Goal: Transaction & Acquisition: Book appointment/travel/reservation

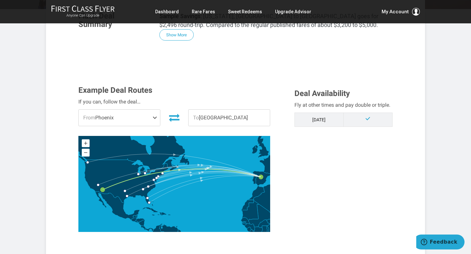
scroll to position [133, 0]
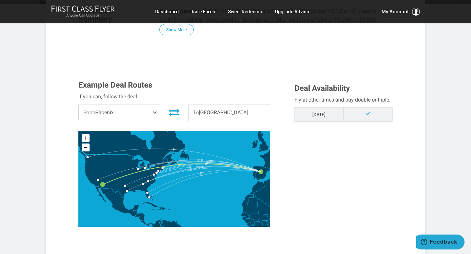
click at [156, 112] on span at bounding box center [156, 112] width 8 height 16
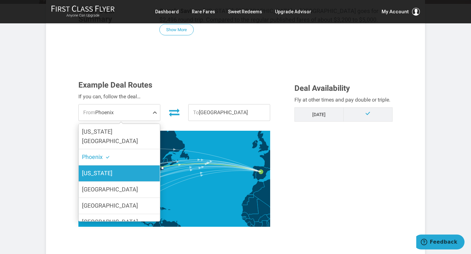
click at [103, 169] on span "New York" at bounding box center [97, 172] width 30 height 7
click at [0, 0] on input "New York" at bounding box center [0, 0] width 0 height 0
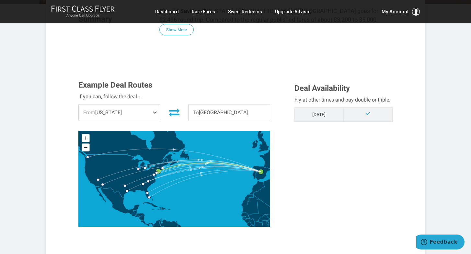
click at [154, 113] on span at bounding box center [156, 112] width 8 height 16
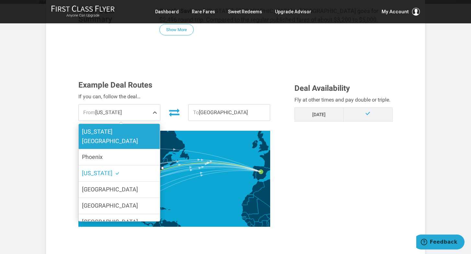
click at [122, 133] on label "Washington DC" at bounding box center [119, 136] width 81 height 25
click at [0, 0] on input "Washington DC" at bounding box center [0, 0] width 0 height 0
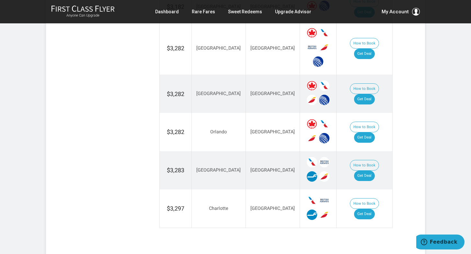
scroll to position [742, 0]
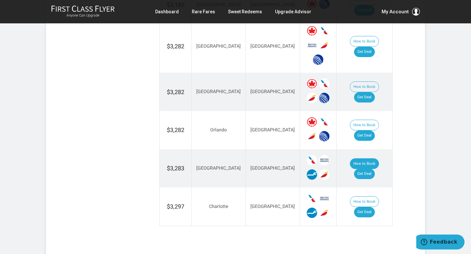
click at [350, 158] on button "How to Book" at bounding box center [364, 163] width 29 height 11
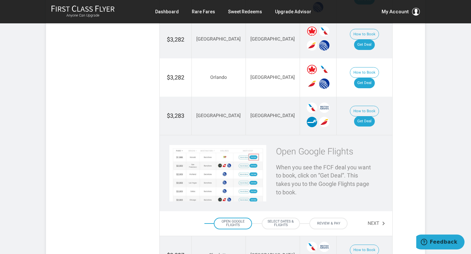
scroll to position [791, 0]
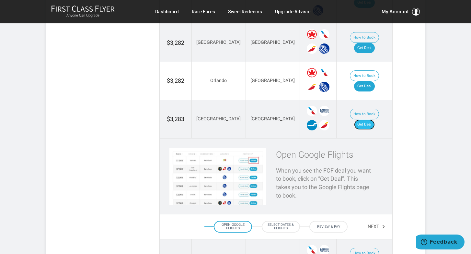
click at [368, 119] on link "Get Deal" at bounding box center [364, 124] width 21 height 10
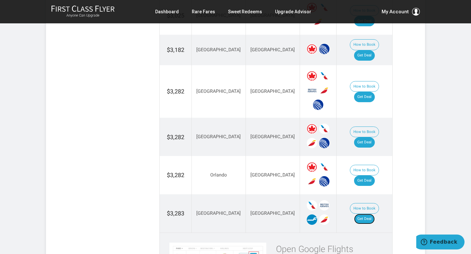
scroll to position [697, 0]
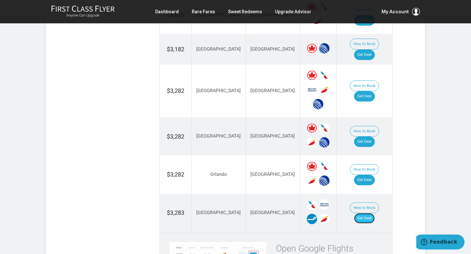
click at [369, 213] on link "Get Deal" at bounding box center [364, 218] width 21 height 10
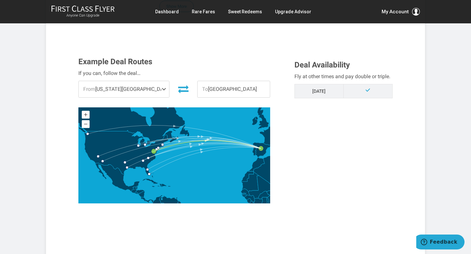
scroll to position [0, 0]
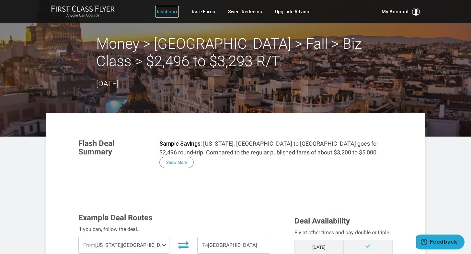
click at [170, 11] on link "Dashboard" at bounding box center [167, 12] width 24 height 12
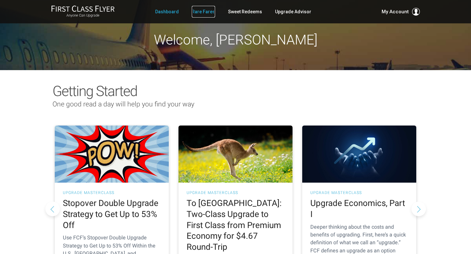
click at [204, 11] on link "Rare Fares" at bounding box center [203, 12] width 23 height 12
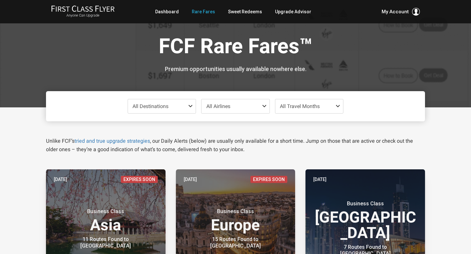
click at [176, 106] on span "All Destinations" at bounding box center [162, 106] width 68 height 14
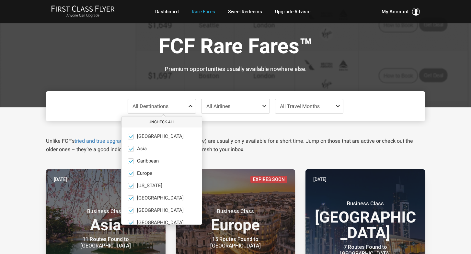
click at [158, 119] on button "Uncheck All" at bounding box center [161, 122] width 80 height 11
click at [130, 177] on ul "Africa only Asia only Caribbean only Europe only Hawaii only India only Mexico …" at bounding box center [161, 198] width 80 height 142
click at [131, 174] on span at bounding box center [131, 173] width 6 height 6
click at [0, 0] on input "Europe only" at bounding box center [0, 0] width 0 height 0
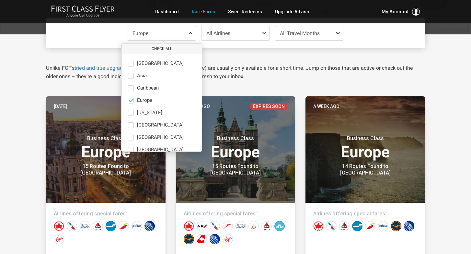
scroll to position [74, 0]
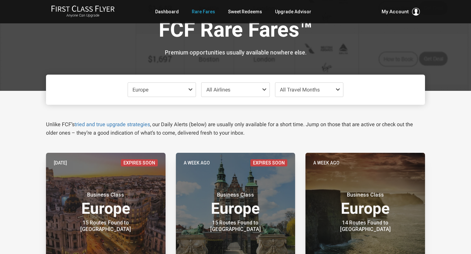
scroll to position [0, 0]
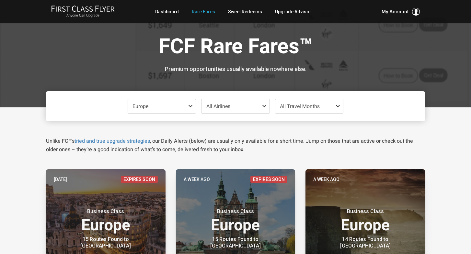
click at [292, 107] on span "All Travel Months" at bounding box center [300, 106] width 40 height 6
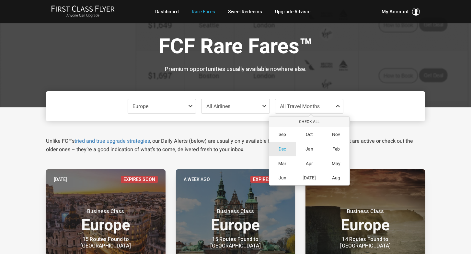
click at [282, 149] on span "Dec" at bounding box center [282, 149] width 7 height 6
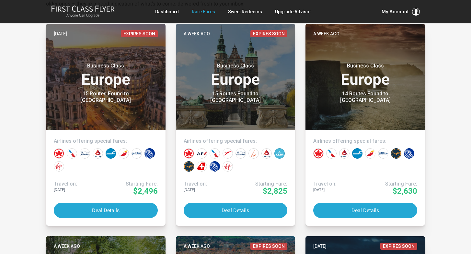
scroll to position [145, 0]
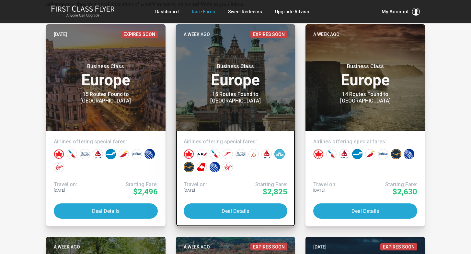
click at [231, 149] on div at bounding box center [235, 160] width 107 height 26
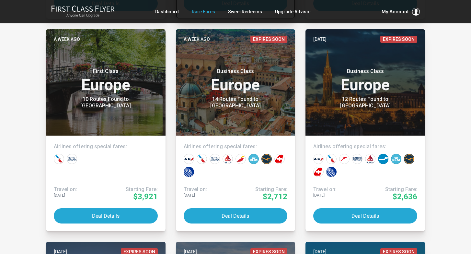
scroll to position [359, 0]
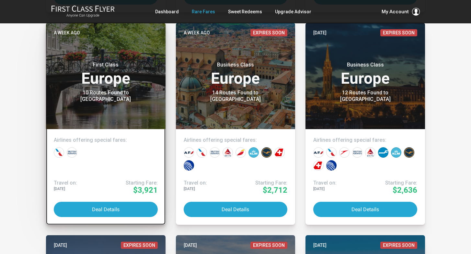
click at [109, 109] on header "A week ago First Class Europe 10 Routes Found to Amsterdam" at bounding box center [106, 76] width 120 height 106
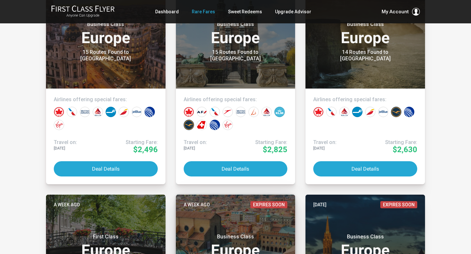
scroll to position [187, 0]
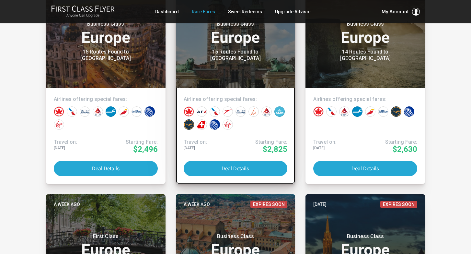
click at [232, 70] on header "A week ago Expires Soon Business Class Europe 15 Routes Found to Copenhagen" at bounding box center [236, 35] width 120 height 106
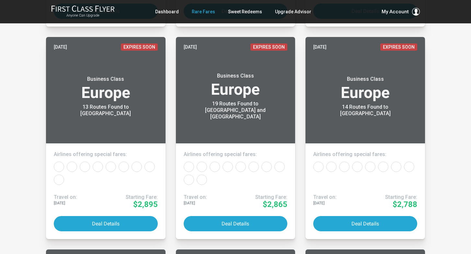
scroll to position [0, 0]
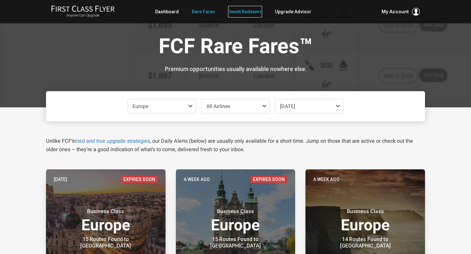
click at [247, 12] on link "Sweet Redeems" at bounding box center [245, 12] width 34 height 12
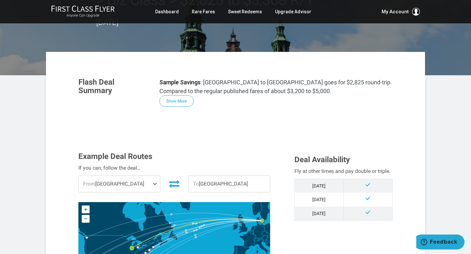
scroll to position [61, 0]
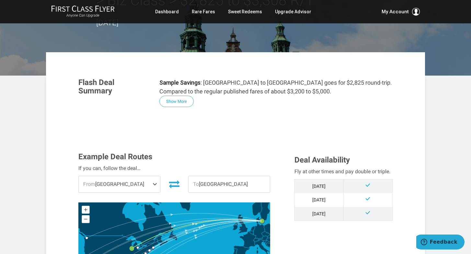
click at [154, 183] on span at bounding box center [156, 184] width 8 height 16
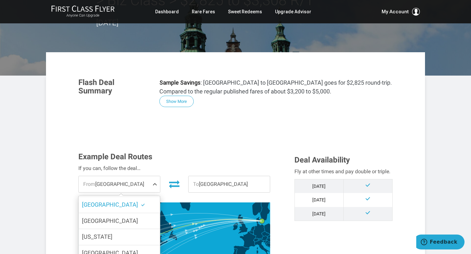
scroll to position [79, 0]
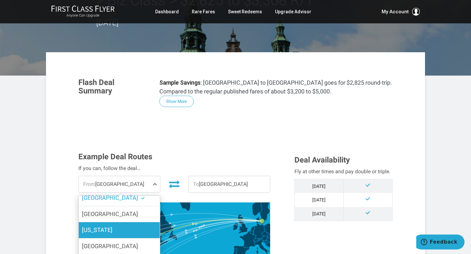
click at [118, 222] on label "New York" at bounding box center [119, 230] width 81 height 16
click at [0, 0] on input "New York" at bounding box center [0, 0] width 0 height 0
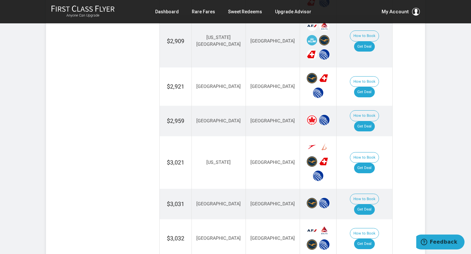
scroll to position [539, 0]
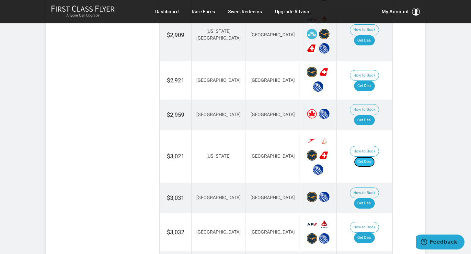
click at [367, 156] on link "Get Deal" at bounding box center [364, 161] width 21 height 10
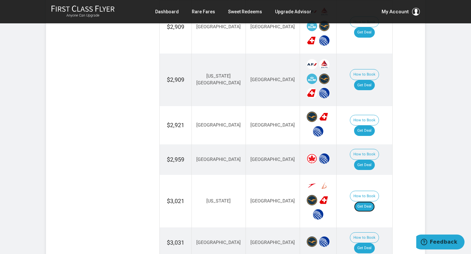
scroll to position [493, 0]
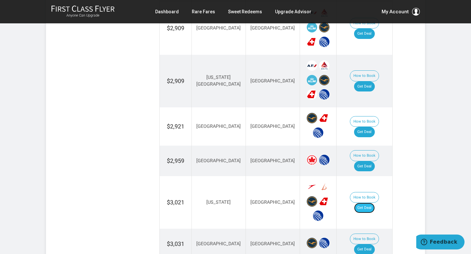
click at [371, 202] on link "Get Deal" at bounding box center [364, 207] width 21 height 10
click at [204, 15] on link "Rare Fares" at bounding box center [203, 12] width 23 height 12
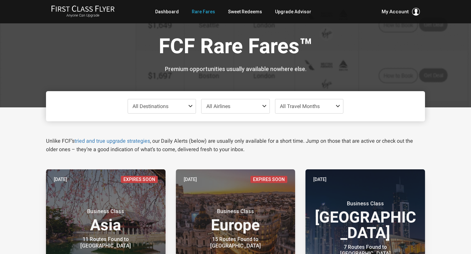
click at [185, 106] on span "All Destinations" at bounding box center [162, 106] width 68 height 14
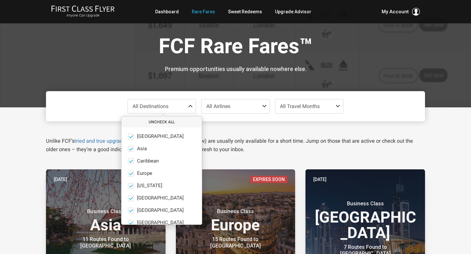
click at [167, 122] on button "Uncheck All" at bounding box center [161, 122] width 80 height 11
click at [131, 175] on span at bounding box center [131, 173] width 6 height 6
click at [0, 0] on input "Europe only" at bounding box center [0, 0] width 0 height 0
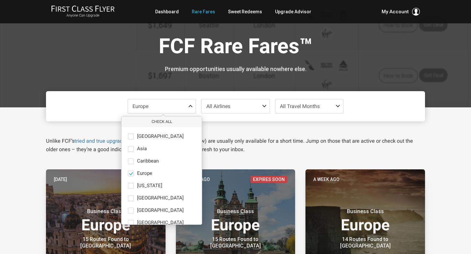
click at [317, 105] on span "All Travel Months" at bounding box center [300, 106] width 40 height 6
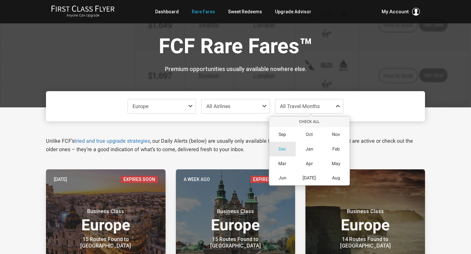
click at [281, 149] on span "Dec" at bounding box center [282, 149] width 7 height 6
click at [374, 128] on div "Unlike FCF’s tried and true upgrade strategies , our Daily Alerts (below) are u…" at bounding box center [235, 137] width 389 height 32
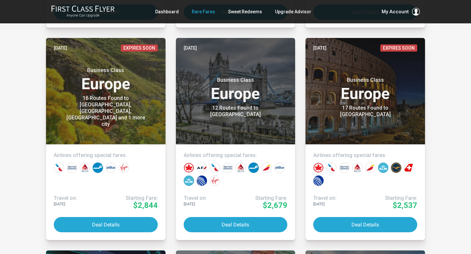
scroll to position [981, 0]
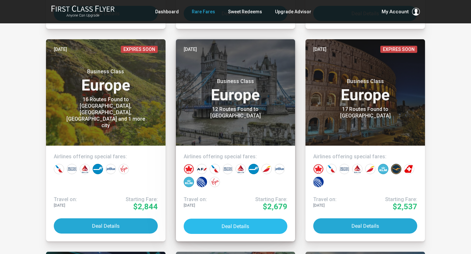
click at [235, 225] on button "Deal Details" at bounding box center [236, 225] width 104 height 15
click at [235, 224] on button "Deal Details" at bounding box center [236, 225] width 104 height 15
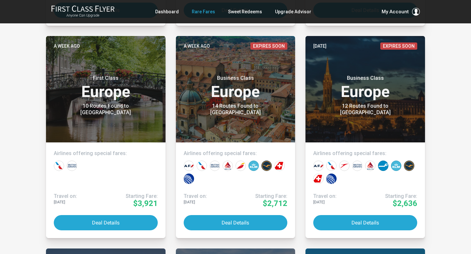
scroll to position [345, 0]
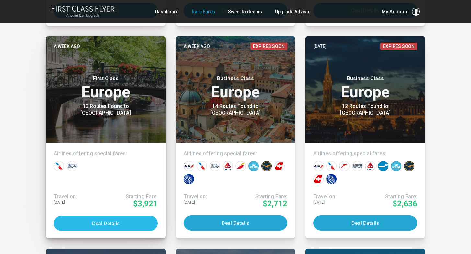
click at [104, 222] on button "Deal Details" at bounding box center [106, 222] width 104 height 15
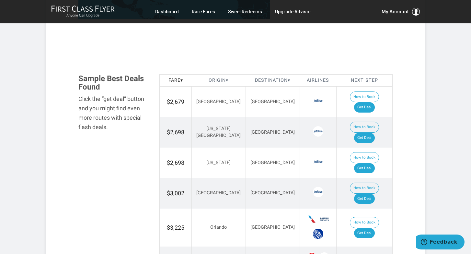
scroll to position [362, 0]
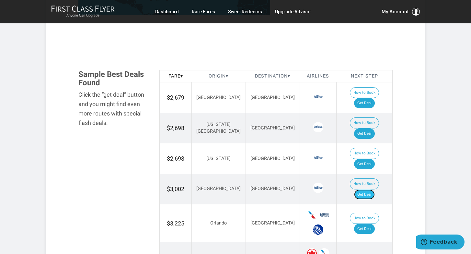
click at [369, 189] on link "Get Deal" at bounding box center [364, 194] width 21 height 10
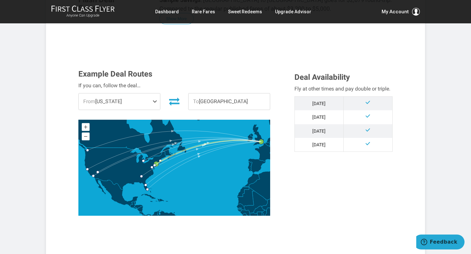
scroll to position [162, 0]
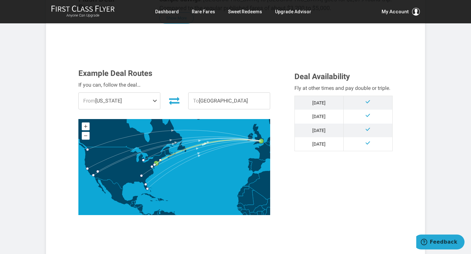
click at [155, 93] on span at bounding box center [156, 101] width 8 height 16
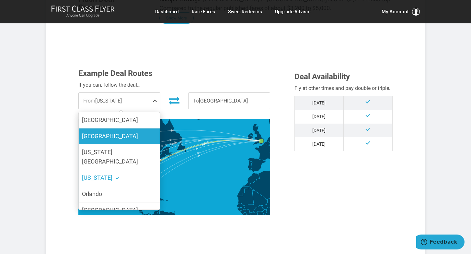
click at [103, 133] on span "[GEOGRAPHIC_DATA]" at bounding box center [110, 136] width 56 height 7
click at [0, 0] on input "[GEOGRAPHIC_DATA]" at bounding box center [0, 0] width 0 height 0
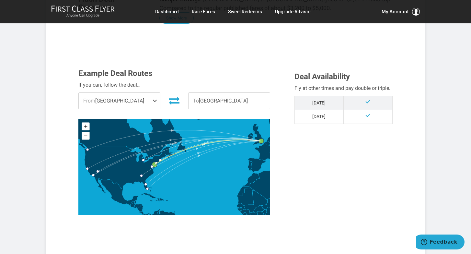
click at [155, 93] on span at bounding box center [156, 101] width 8 height 16
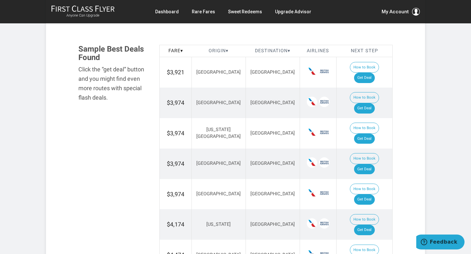
scroll to position [370, 0]
click at [370, 224] on link "Get Deal" at bounding box center [364, 229] width 21 height 10
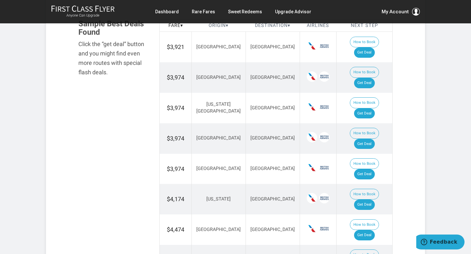
scroll to position [387, 0]
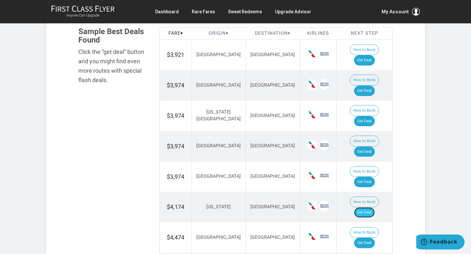
click at [368, 207] on link "Get Deal" at bounding box center [364, 212] width 21 height 10
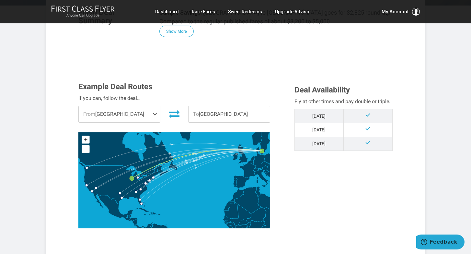
scroll to position [132, 0]
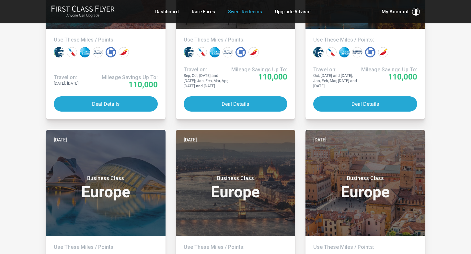
scroll to position [857, 0]
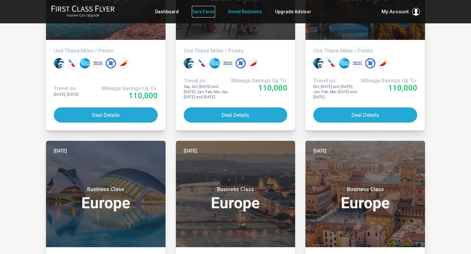
click at [206, 12] on link "Rare Fares" at bounding box center [203, 12] width 23 height 12
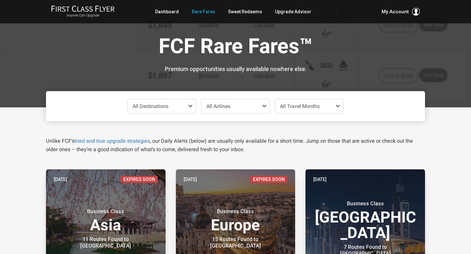
click at [190, 105] on span at bounding box center [192, 105] width 8 height 5
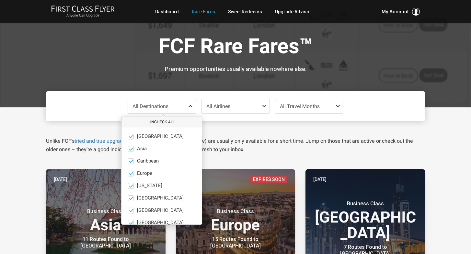
click at [165, 124] on button "Uncheck All" at bounding box center [161, 122] width 80 height 11
click at [132, 172] on span at bounding box center [131, 173] width 6 height 6
click at [0, 0] on input "Europe only" at bounding box center [0, 0] width 0 height 0
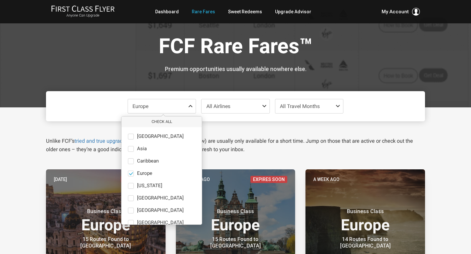
click at [301, 107] on span "All Travel Months" at bounding box center [300, 106] width 40 height 6
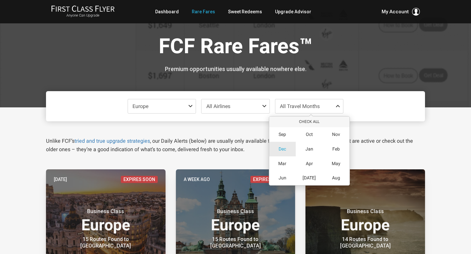
click at [280, 151] on span "Dec" at bounding box center [282, 149] width 7 height 6
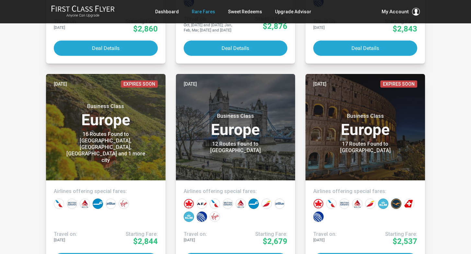
scroll to position [947, 0]
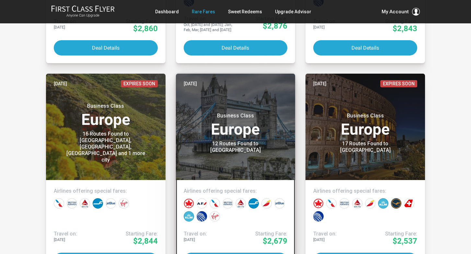
click at [237, 162] on header "Jul 30 Business Class Europe 12 Routes Found to London" at bounding box center [236, 127] width 120 height 106
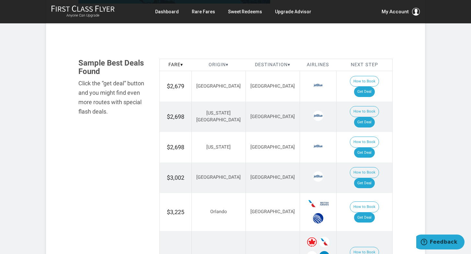
scroll to position [373, 0]
click at [369, 178] on link "Get Deal" at bounding box center [364, 183] width 21 height 10
